Goal: Task Accomplishment & Management: Manage account settings

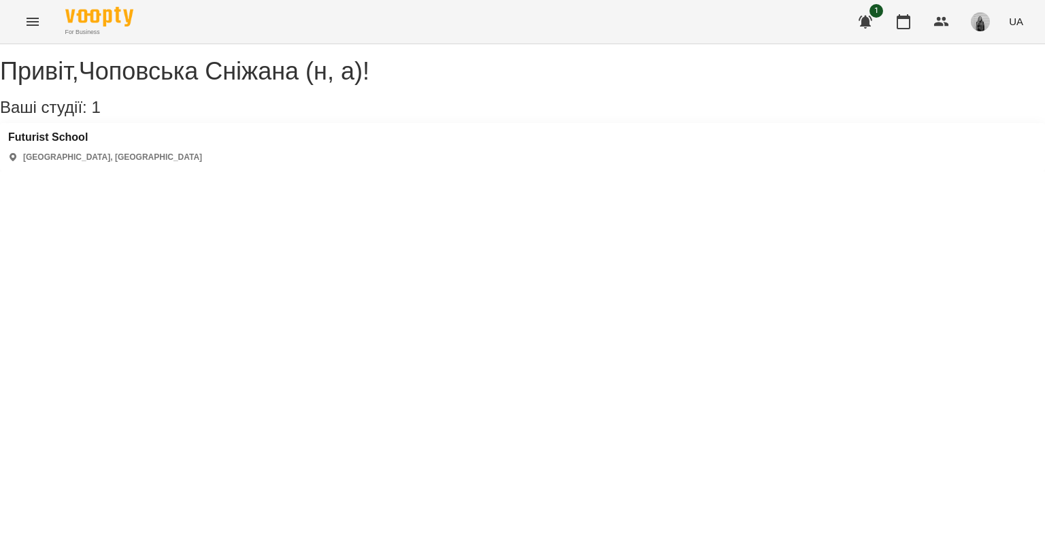
click at [27, 20] on icon "Menu" at bounding box center [32, 22] width 16 height 16
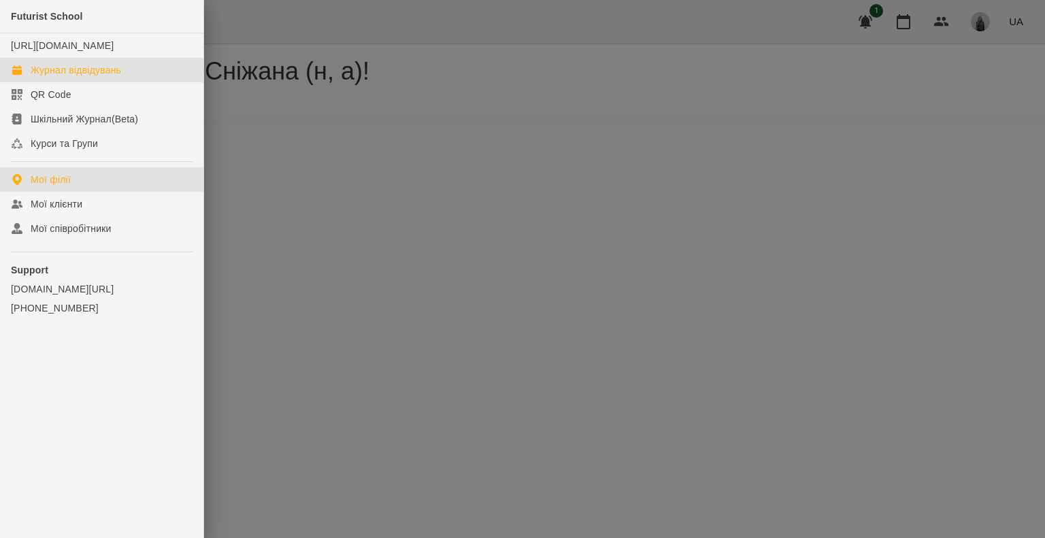
click at [71, 77] on div "Журнал відвідувань" at bounding box center [76, 70] width 90 height 14
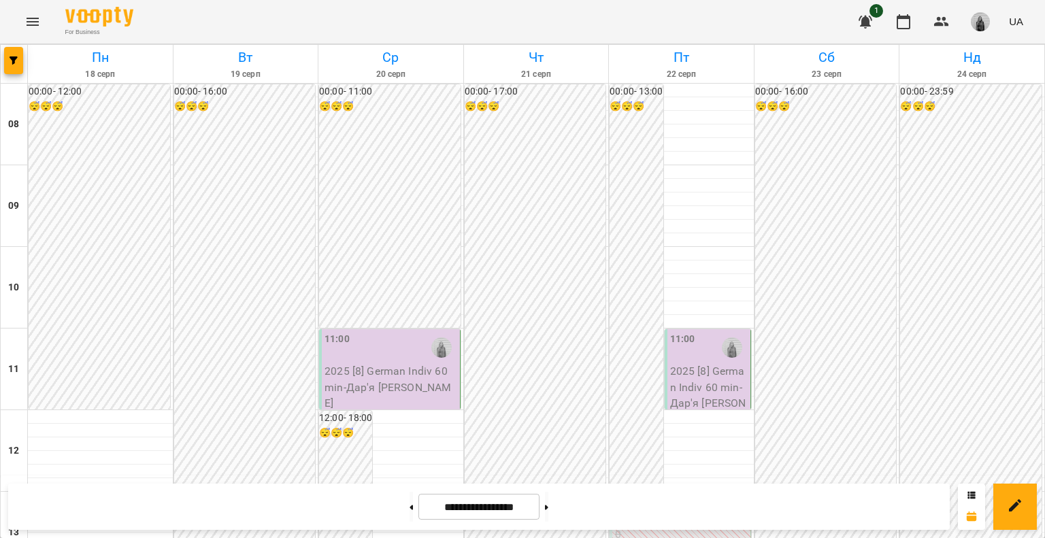
scroll to position [408, 0]
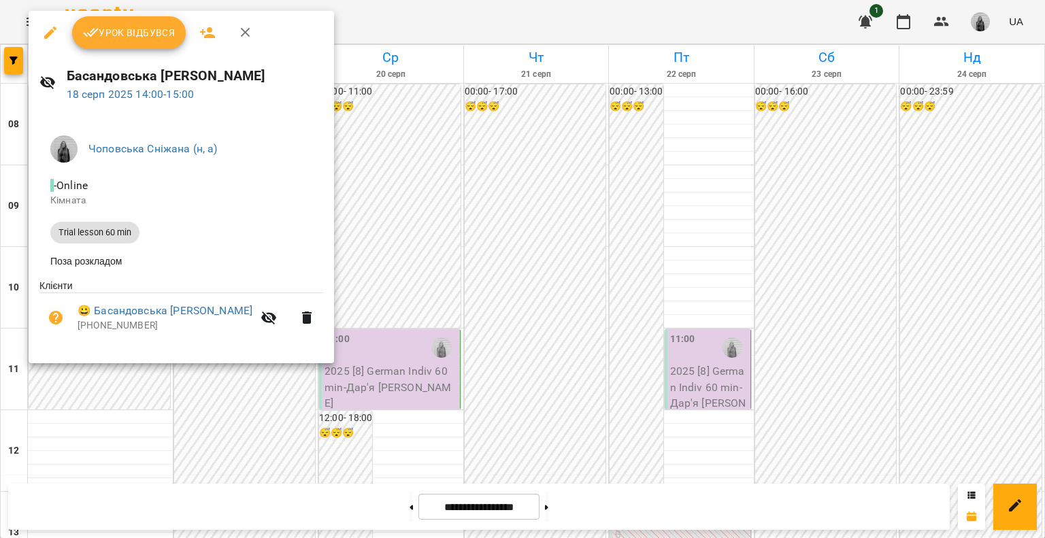
click at [121, 40] on span "Урок відбувся" at bounding box center [129, 32] width 93 height 16
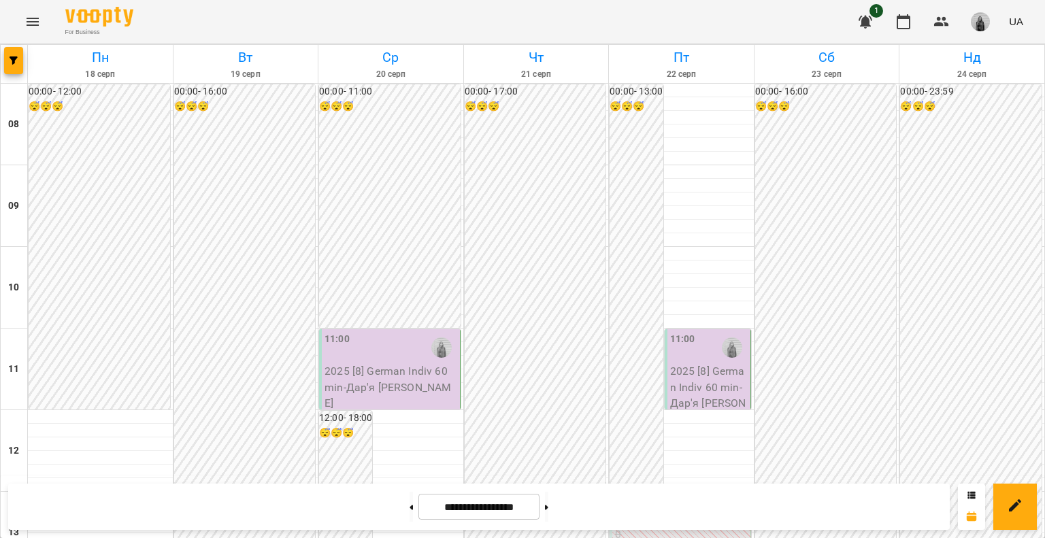
scroll to position [272, 0]
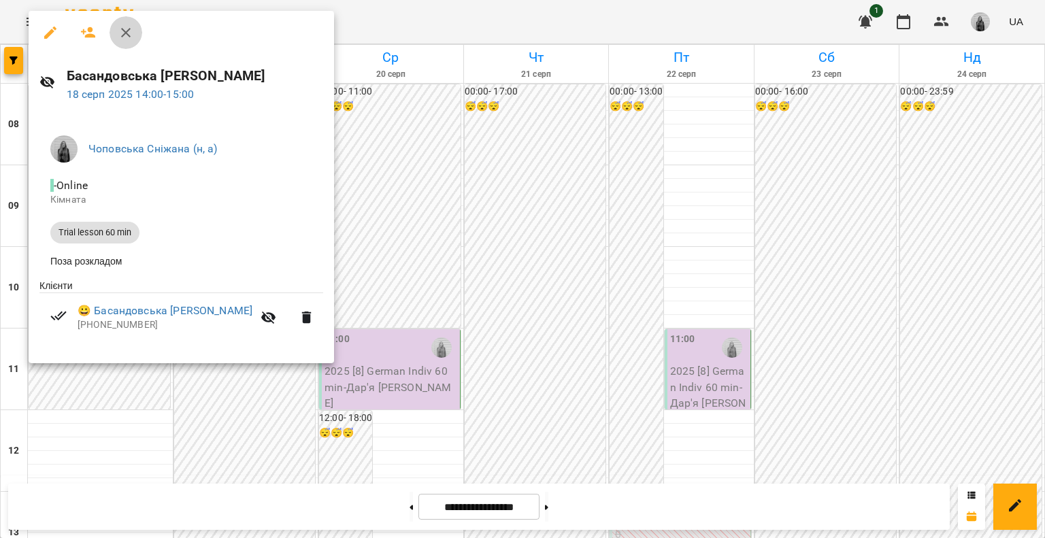
click at [128, 37] on icon "button" at bounding box center [126, 32] width 16 height 16
